Goal: Transaction & Acquisition: Purchase product/service

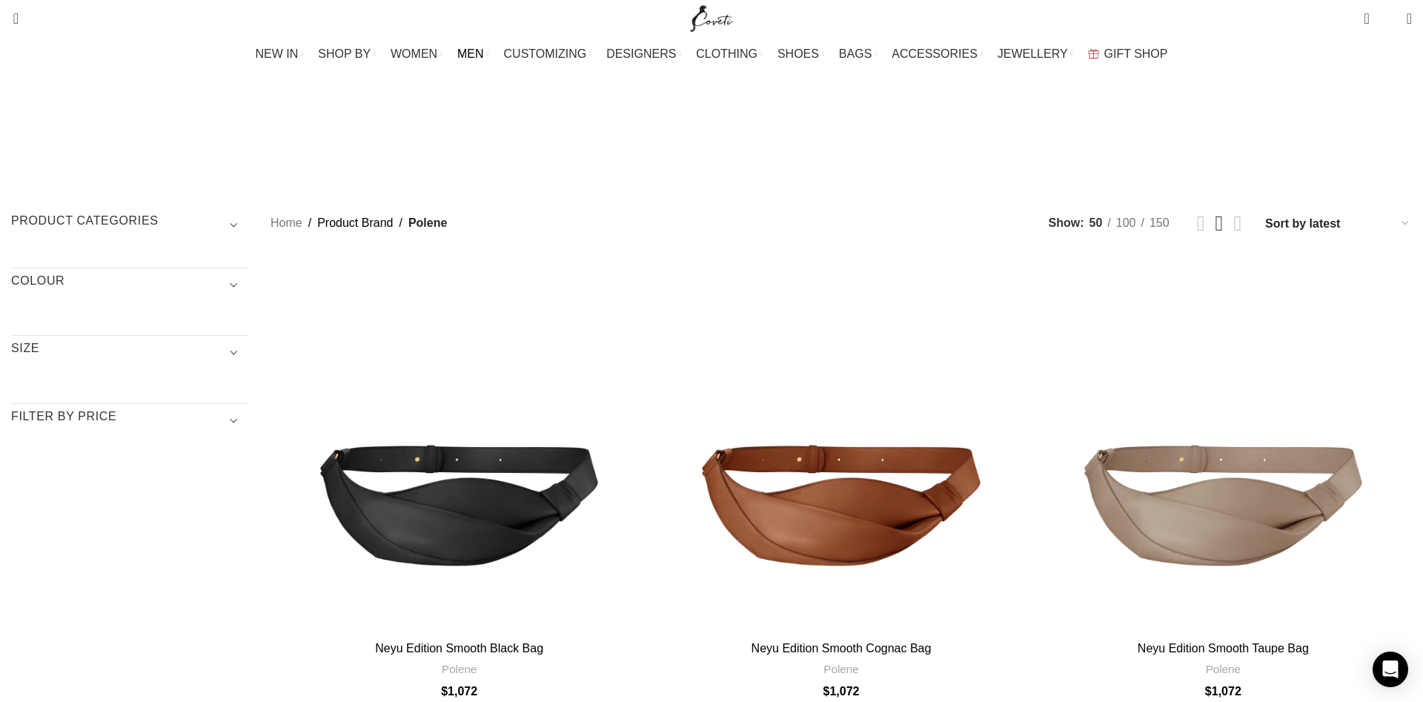
click at [457, 47] on span "MEN" at bounding box center [470, 54] width 27 height 14
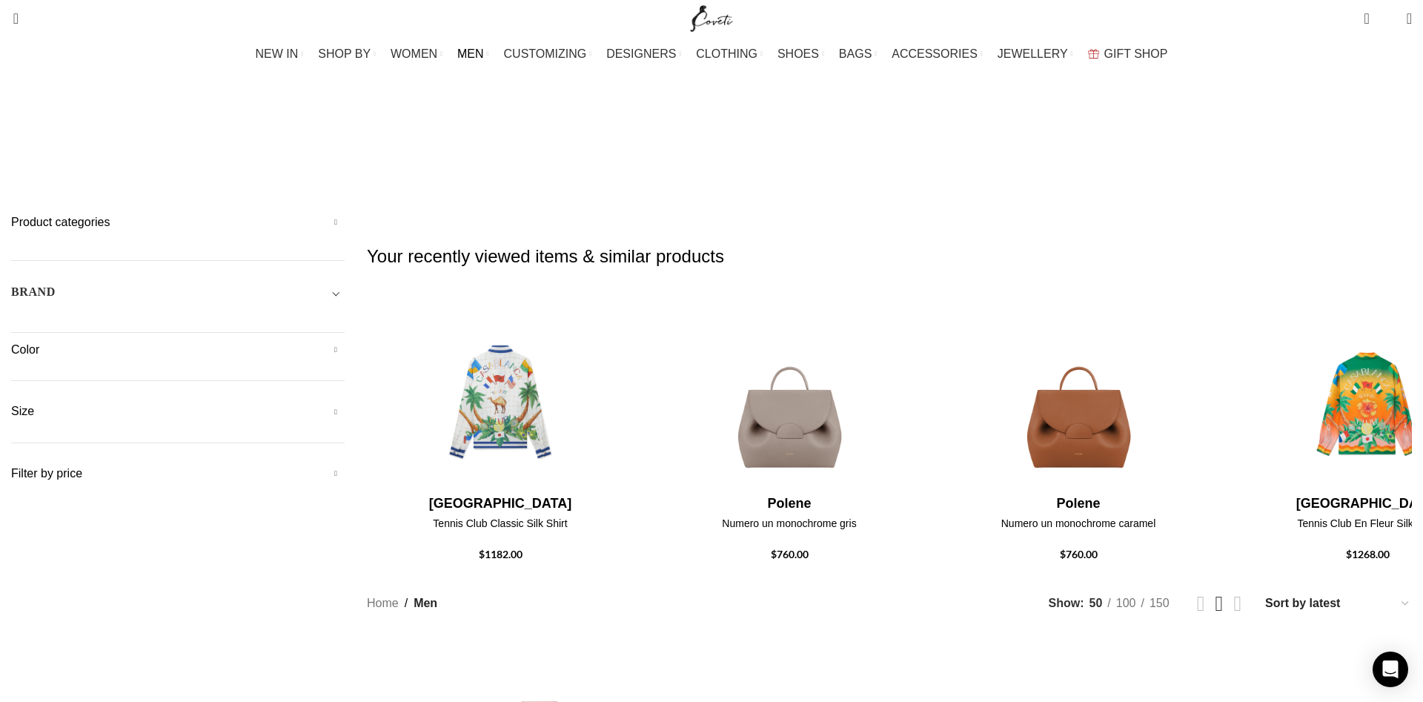
click at [0, 0] on link "Men Shoes" at bounding box center [0, 0] width 0 height 0
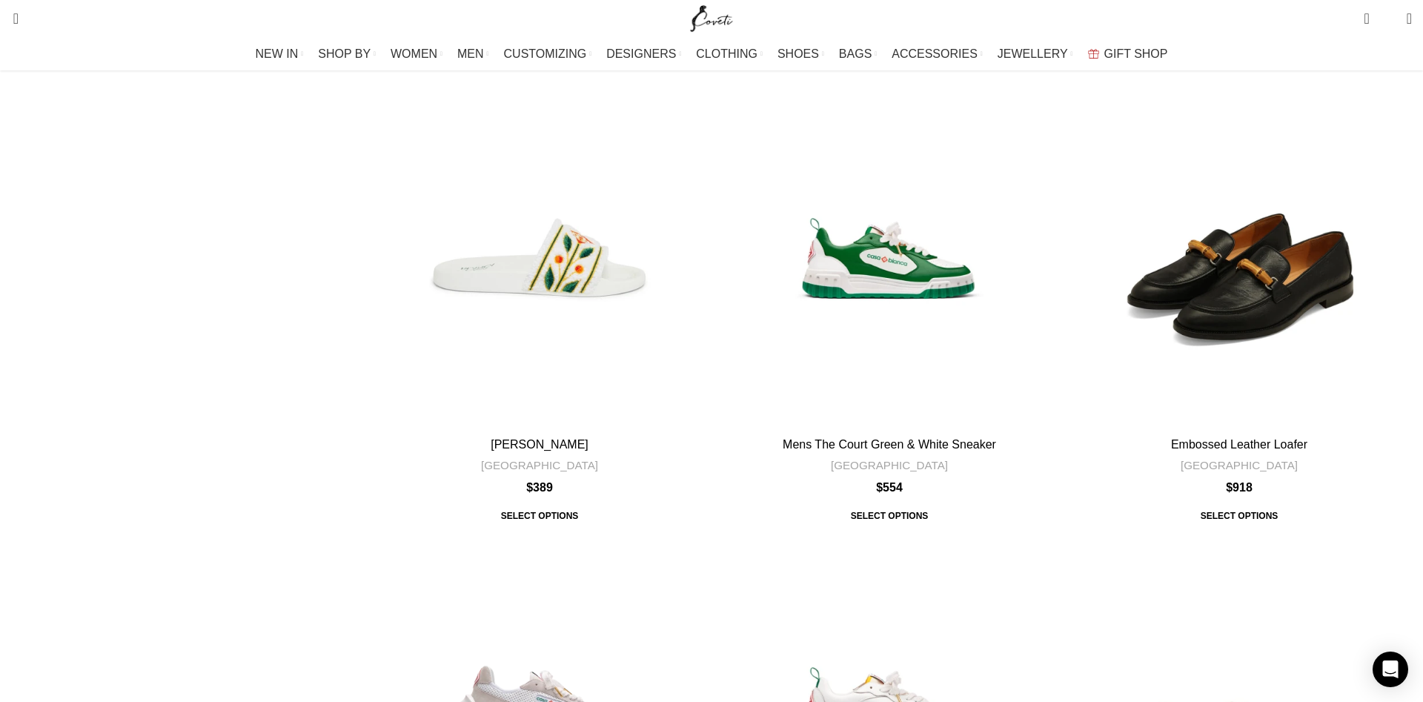
scroll to position [1058, 0]
